Goal: Task Accomplishment & Management: Manage account settings

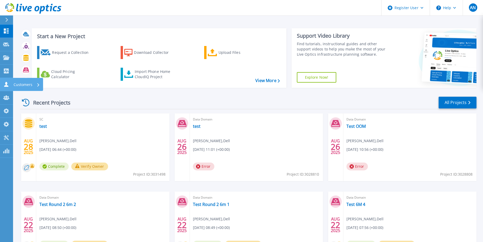
click at [7, 84] on icon at bounding box center [6, 84] width 6 height 5
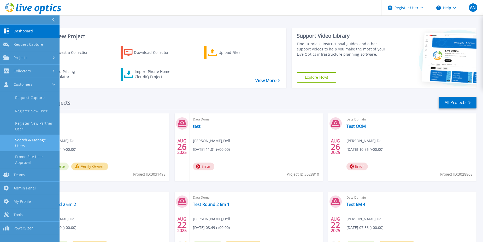
click at [28, 138] on link "Search & Manage Users" at bounding box center [30, 143] width 60 height 17
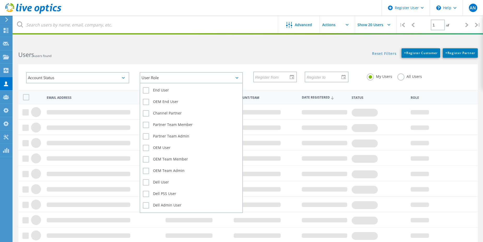
click at [199, 76] on div "User Role" at bounding box center [191, 77] width 103 height 11
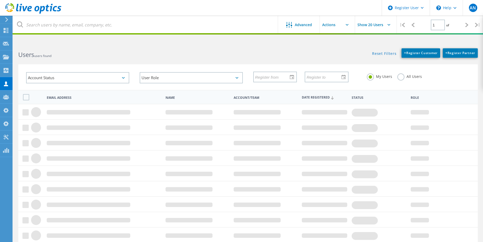
click at [196, 54] on h2 "Users users found" at bounding box center [130, 54] width 225 height 9
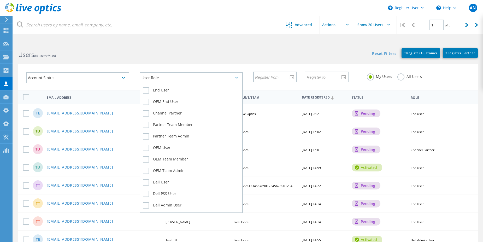
click at [181, 73] on div "User Role" at bounding box center [191, 77] width 103 height 11
click at [165, 184] on label "Dell User" at bounding box center [191, 182] width 97 height 6
click at [0, 0] on input "Dell User" at bounding box center [0, 0] width 0 height 0
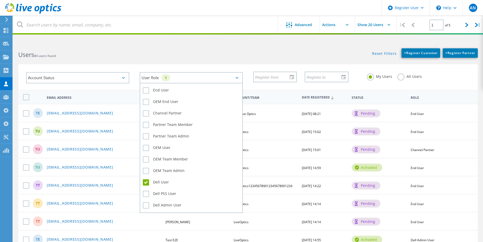
click at [164, 197] on div "Dell PSS User" at bounding box center [191, 194] width 97 height 11
click at [165, 194] on label "Dell PSS User" at bounding box center [191, 194] width 97 height 6
click at [0, 0] on input "Dell PSS User" at bounding box center [0, 0] width 0 height 0
click at [164, 207] on label "Dell Admin User" at bounding box center [191, 205] width 97 height 6
click at [0, 0] on input "Dell Admin User" at bounding box center [0, 0] width 0 height 0
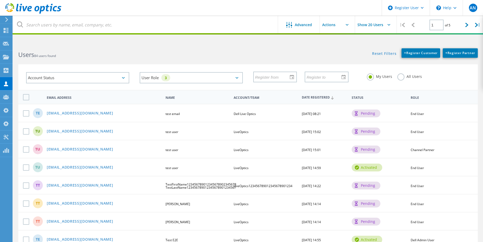
click at [176, 58] on h2 "Users 84 users found" at bounding box center [130, 54] width 225 height 9
click at [403, 76] on label "All Users" at bounding box center [410, 75] width 25 height 5
click at [0, 0] on input "All Users" at bounding box center [0, 0] width 0 height 0
click at [329, 45] on div "Reset Filters + Register Customer + Register Partner Show Filters" at bounding box center [365, 50] width 235 height 15
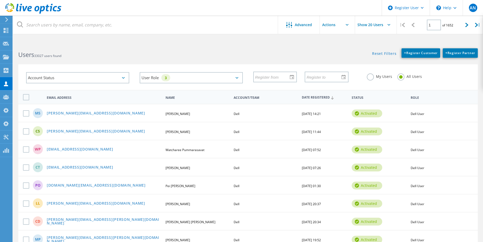
click at [92, 48] on div "Users 33027 users found" at bounding box center [130, 50] width 235 height 14
click at [77, 50] on h2 "Users 33027 users found" at bounding box center [130, 54] width 225 height 9
click at [138, 40] on html "Register User \n Help Explore Helpful Articles Contact Support AN Dell Admin Us…" at bounding box center [241, 242] width 483 height 485
